Goal: Transaction & Acquisition: Purchase product/service

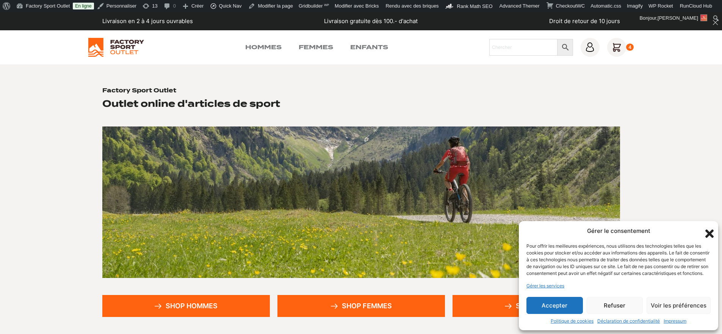
click at [560, 313] on button "Accepter" at bounding box center [554, 305] width 56 height 17
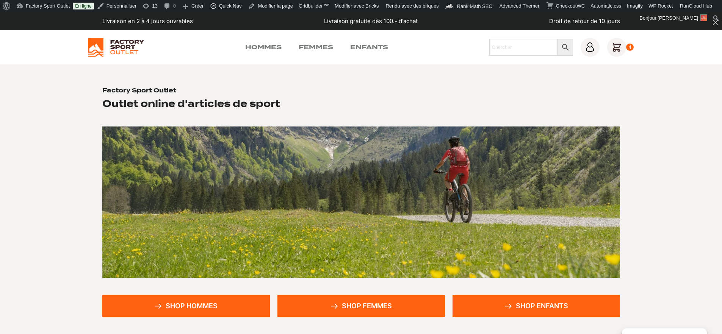
scroll to position [9, 0]
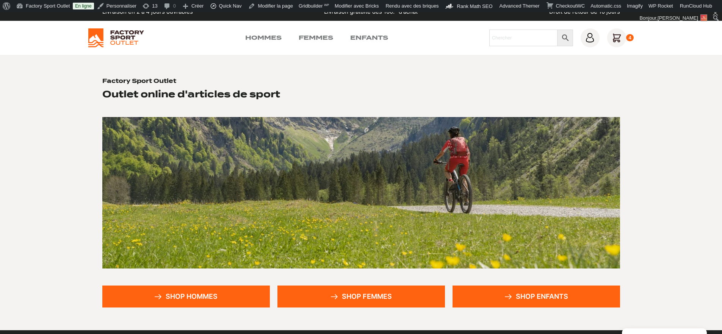
click at [237, 290] on link "Shop hommes" at bounding box center [186, 297] width 168 height 22
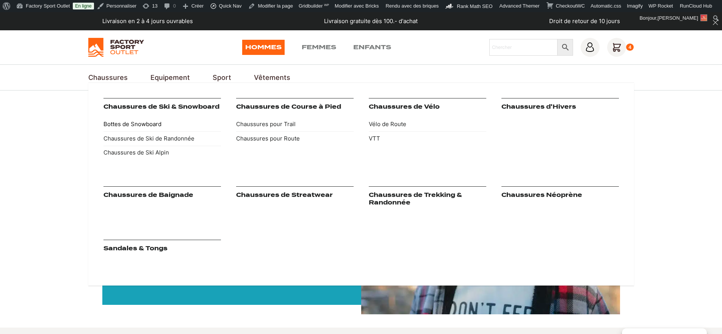
click at [149, 123] on link "Bottes de Snowboard" at bounding box center [161, 124] width 117 height 14
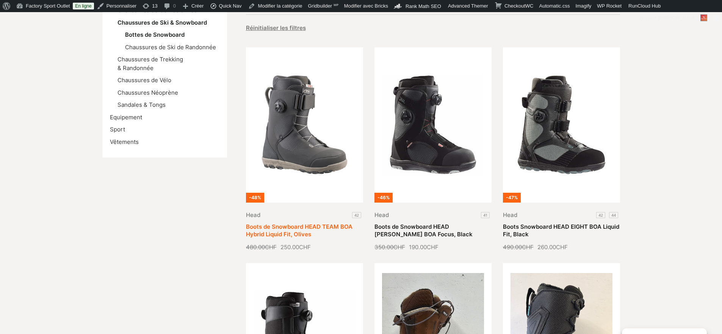
scroll to position [90, 0]
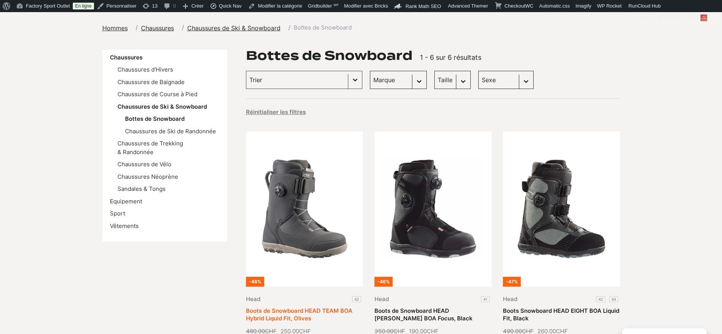
click at [308, 307] on link "Boots de Snowboard HEAD TEAM BOA Hybrid Liquid Fit, Olives" at bounding box center [299, 314] width 107 height 15
